Goal: Task Accomplishment & Management: Manage account settings

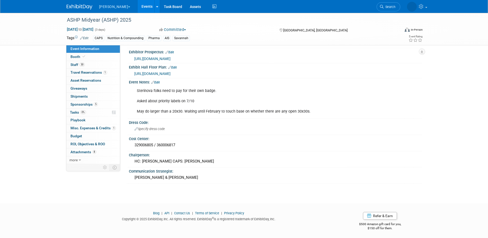
click at [138, 5] on link "Events" at bounding box center [147, 6] width 19 height 13
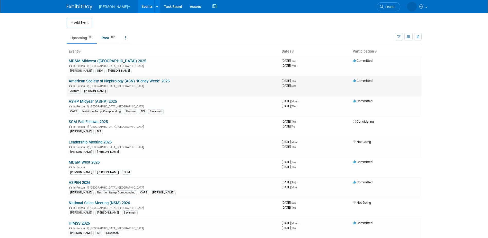
click at [124, 80] on link "American Society of Nephrology (ASN) "Kidney Week" 2025" at bounding box center [119, 81] width 101 height 5
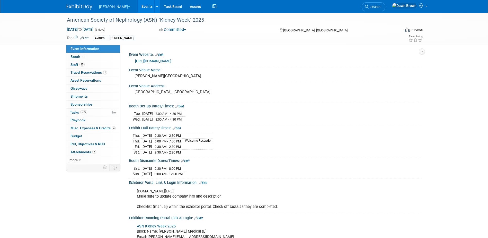
click at [146, 60] on link "[URL][DOMAIN_NAME]" at bounding box center [153, 61] width 36 height 4
click at [79, 71] on span "Travel Reservations 1" at bounding box center [89, 72] width 37 height 4
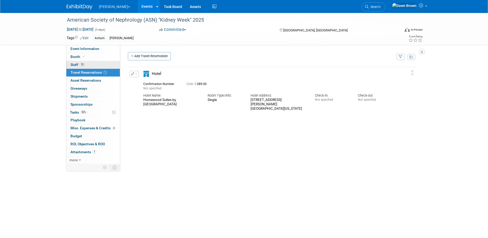
click at [73, 64] on span "Staff 15" at bounding box center [78, 65] width 14 height 4
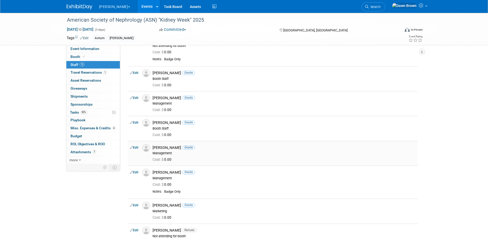
scroll to position [135, 0]
click at [132, 123] on icon at bounding box center [131, 121] width 3 height 5
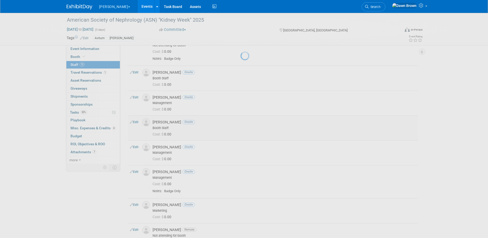
select select "d41ed7ad-7e7a-4cf1-8e52-b33a12ede1bc"
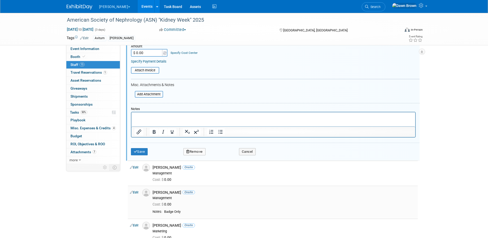
scroll to position [289, 0]
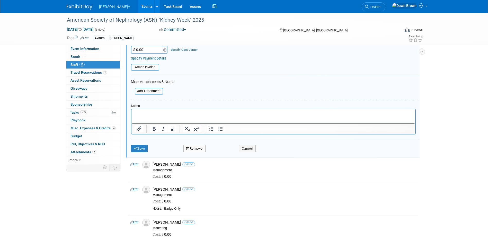
click at [196, 150] on button "Remove" at bounding box center [195, 148] width 22 height 7
click at [232, 152] on div "Yes No" at bounding box center [229, 153] width 33 height 8
click at [225, 153] on link "Yes" at bounding box center [222, 153] width 15 height 8
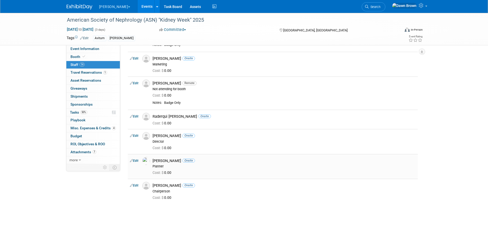
scroll to position [277, 0]
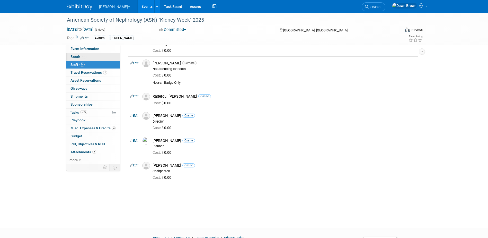
click at [79, 56] on span "Booth" at bounding box center [79, 57] width 16 height 4
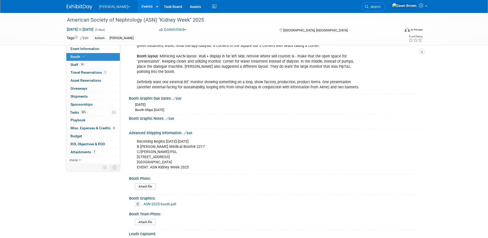
scroll to position [253, 0]
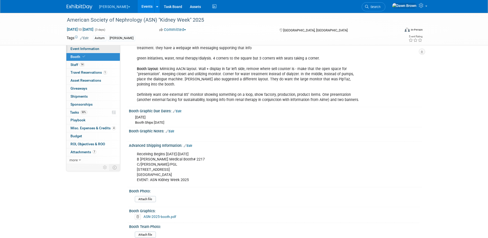
click at [82, 49] on span "Event Information" at bounding box center [85, 49] width 29 height 4
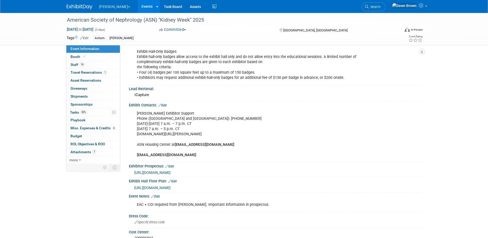
scroll to position [257, 0]
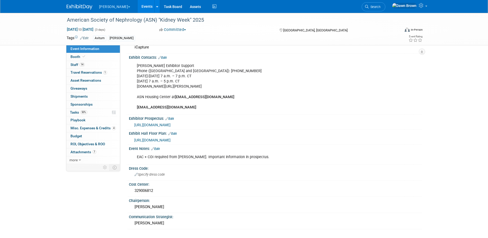
click at [170, 138] on span "[URL][DOMAIN_NAME]" at bounding box center [152, 140] width 36 height 4
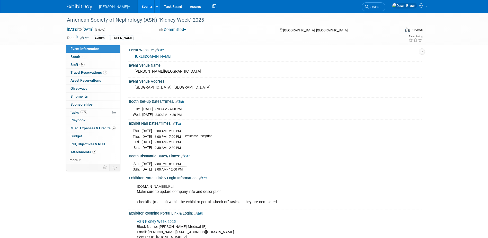
scroll to position [0, 0]
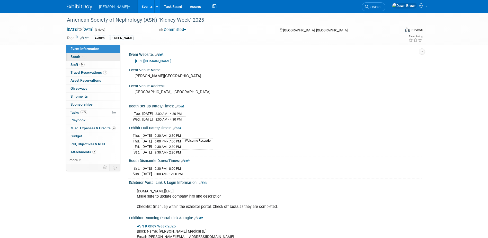
drag, startPoint x: 75, startPoint y: 56, endPoint x: 79, endPoint y: 57, distance: 4.7
click at [75, 56] on span "Booth" at bounding box center [79, 57] width 16 height 4
